Goal: Navigation & Orientation: Go to known website

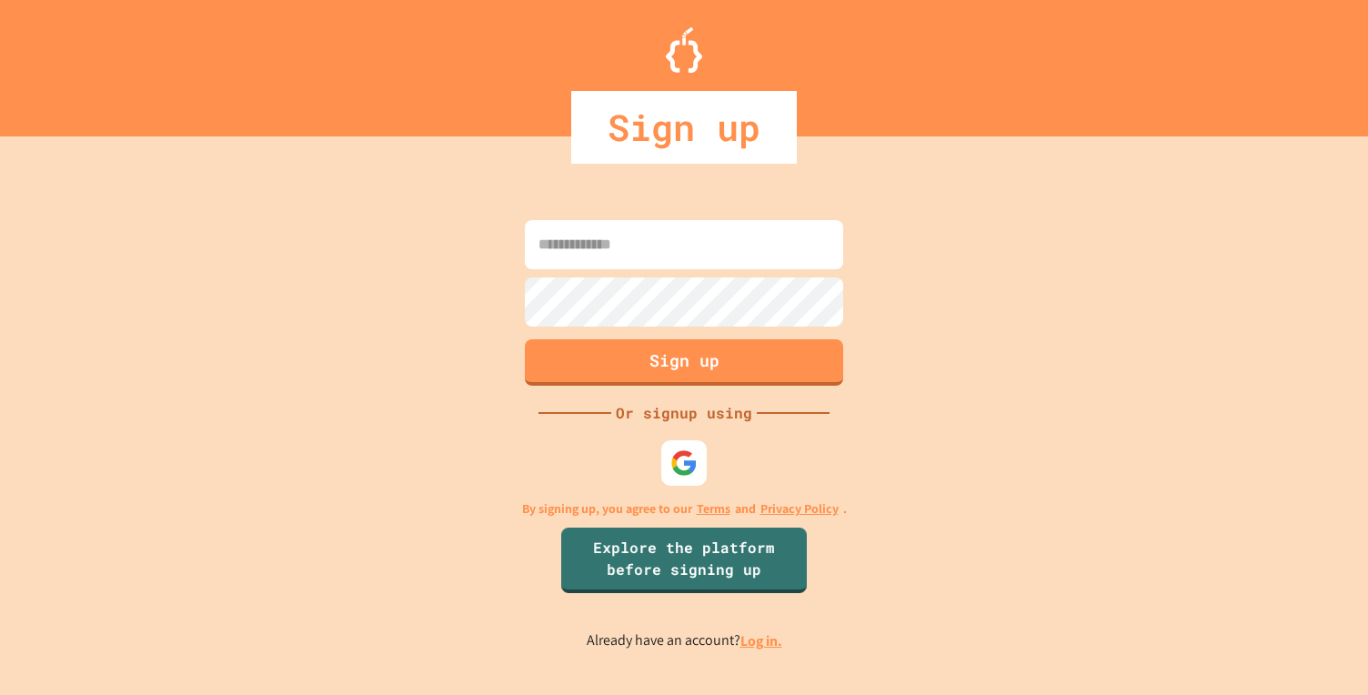
click at [746, 642] on link "Log in." at bounding box center [761, 640] width 42 height 19
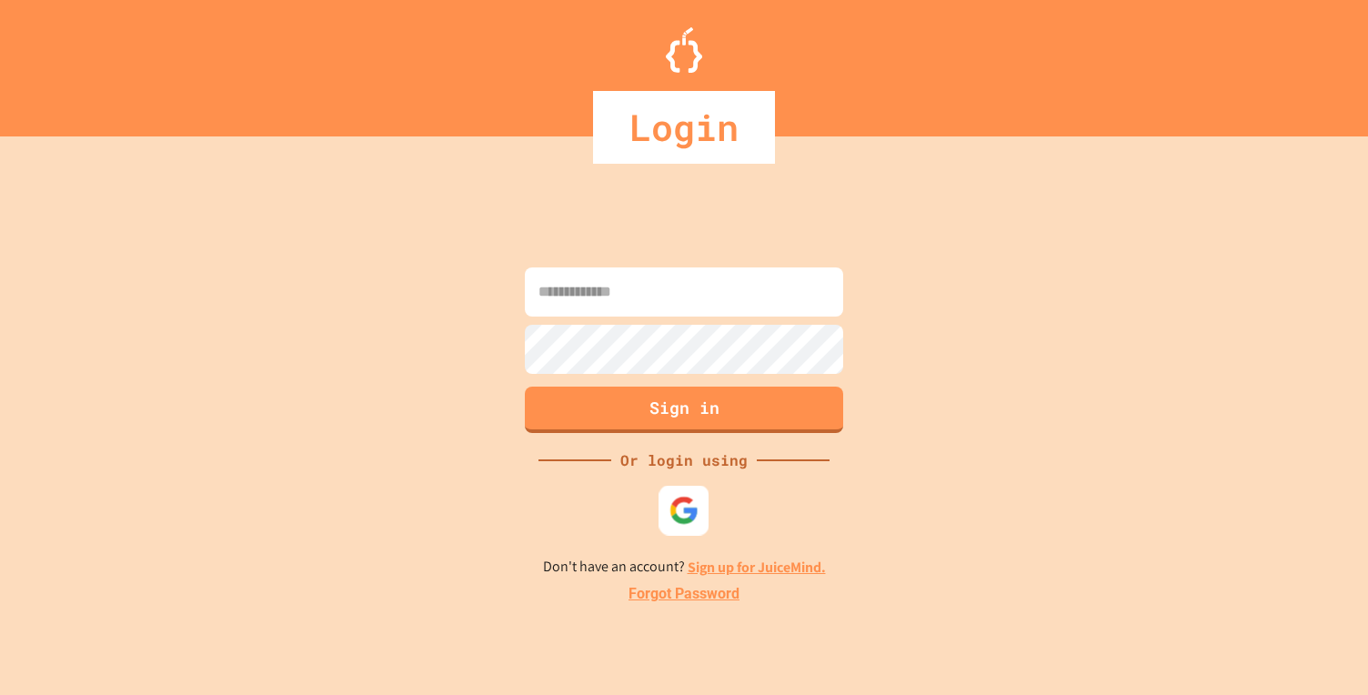
click at [674, 517] on img at bounding box center [684, 511] width 30 height 30
